Goal: Information Seeking & Learning: Stay updated

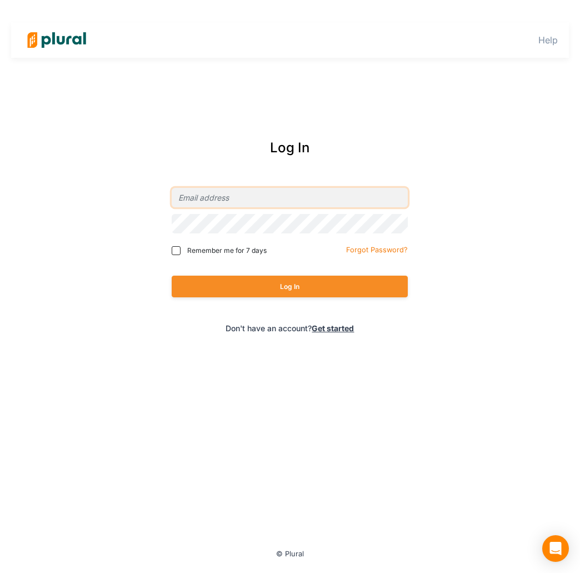
type input "[PERSON_NAME][EMAIL_ADDRESS][PERSON_NAME][DOMAIN_NAME]"
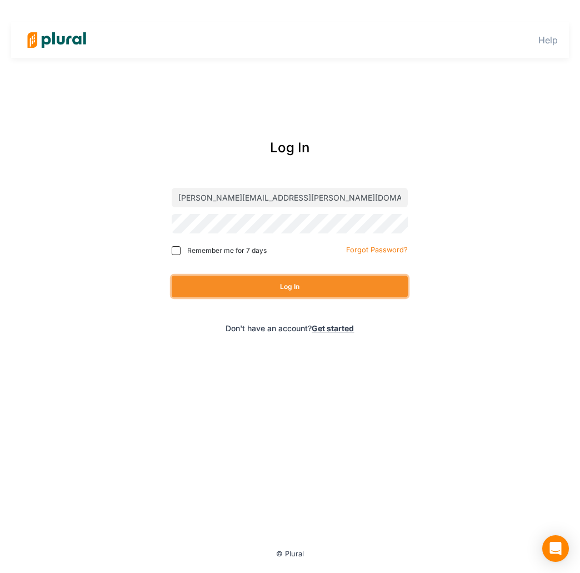
click at [371, 285] on button "Log In" at bounding box center [290, 286] width 236 height 22
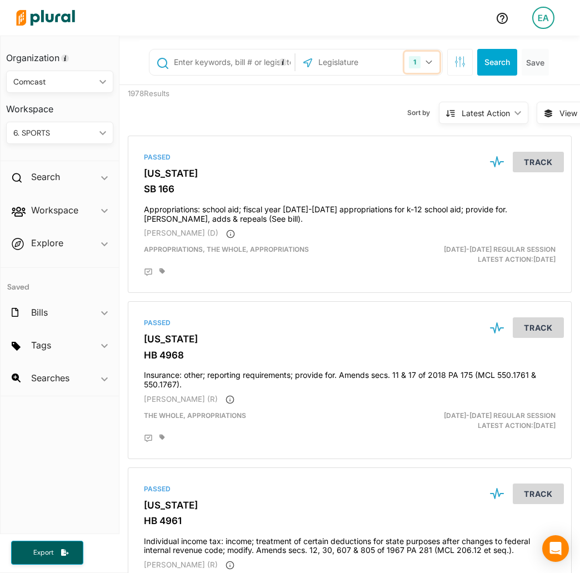
click at [409, 62] on div "1" at bounding box center [415, 62] width 12 height 12
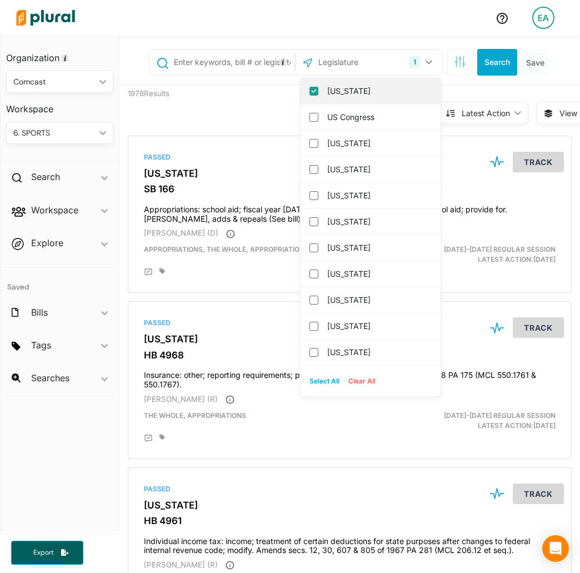
click at [360, 88] on label "[US_STATE]" at bounding box center [378, 91] width 102 height 17
click at [318, 88] on input "[US_STATE]" at bounding box center [313, 91] width 9 height 9
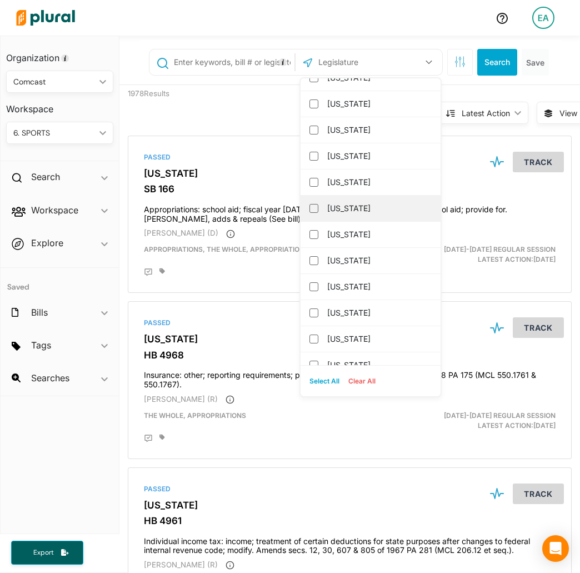
scroll to position [111, 0]
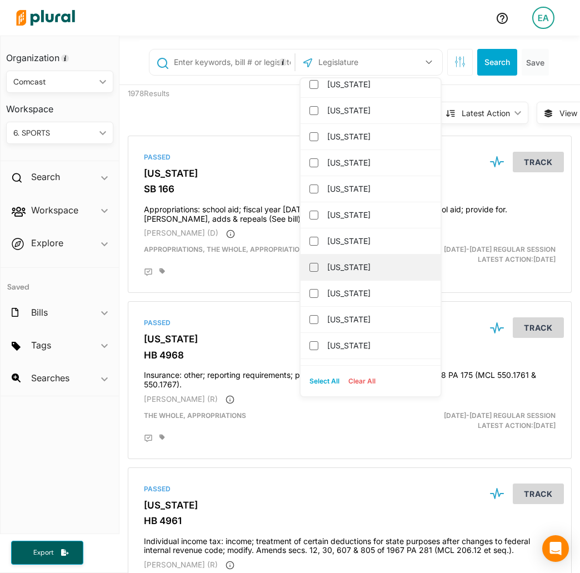
click at [352, 266] on label "[US_STATE]" at bounding box center [378, 267] width 102 height 17
click at [318, 266] on input "[US_STATE]" at bounding box center [313, 267] width 9 height 9
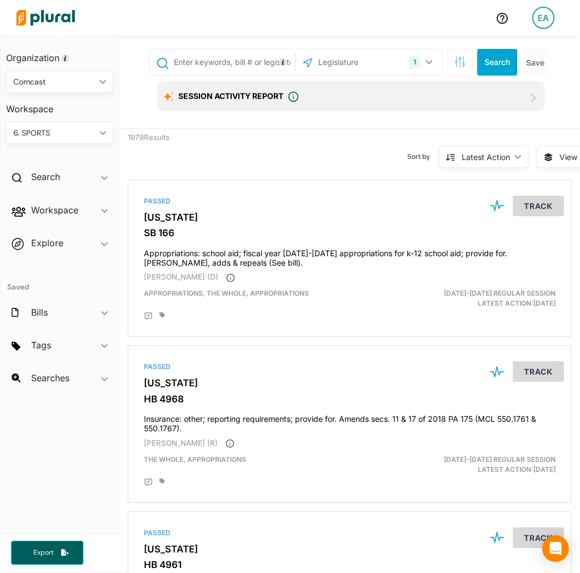
click at [239, 61] on input "text" at bounding box center [232, 62] width 119 height 21
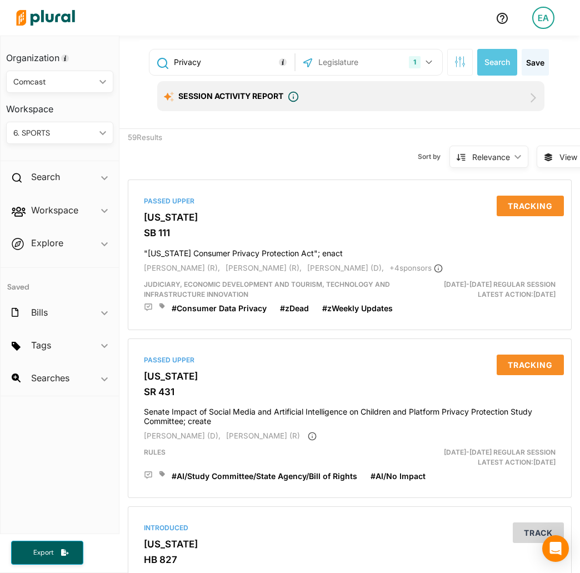
click at [208, 64] on input "Privacy" at bounding box center [232, 62] width 119 height 21
type input "AI"
